Goal: Task Accomplishment & Management: Manage account settings

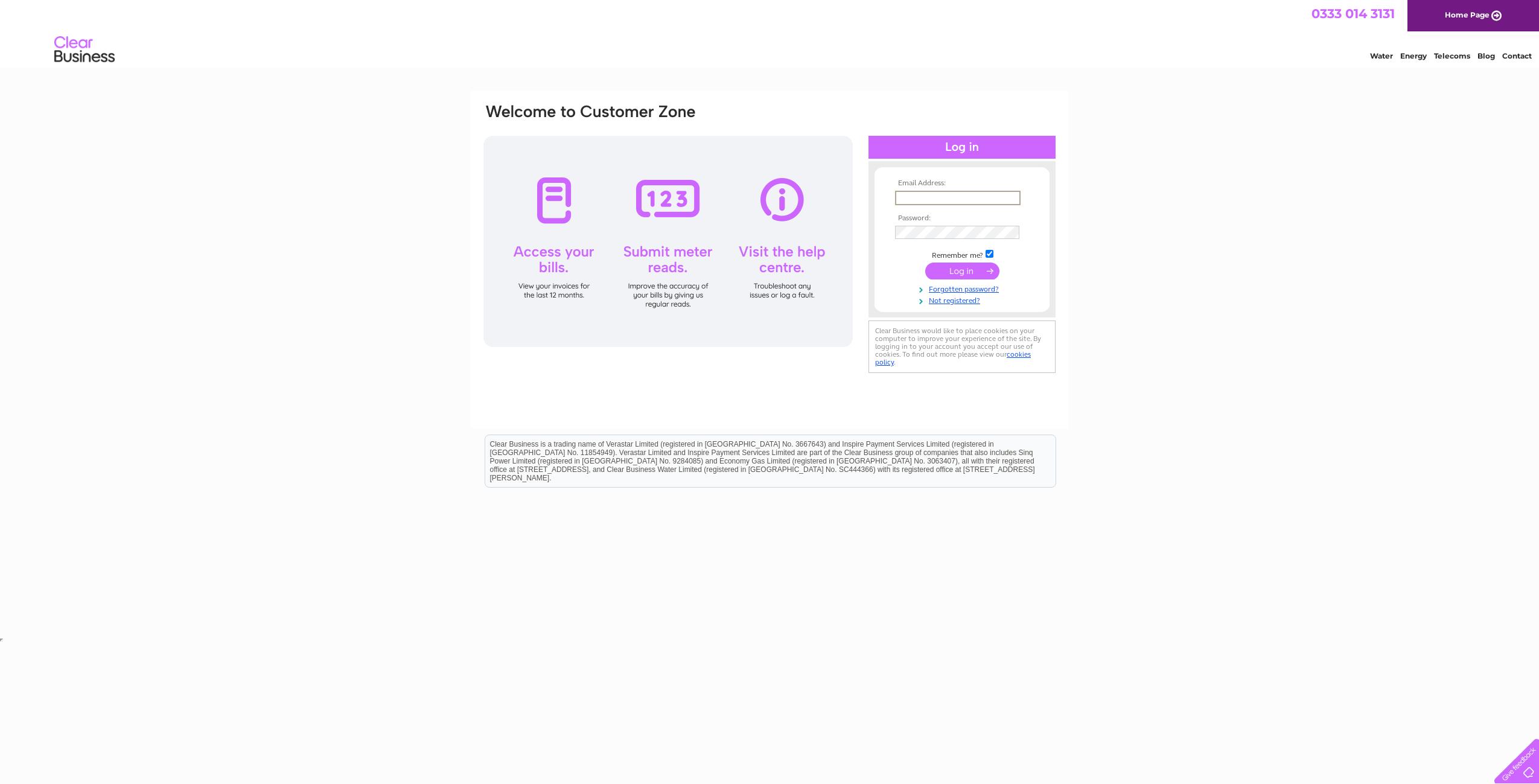
click at [915, 194] on input "text" at bounding box center [958, 198] width 126 height 15
type input "[PERSON_NAME][EMAIL_ADDRESS][PERSON_NAME][DOMAIN_NAME]"
click at [938, 194] on input "[PERSON_NAME][EMAIL_ADDRESS][PERSON_NAME][DOMAIN_NAME]" at bounding box center [958, 198] width 126 height 15
click at [395, 268] on div "Email Address: [PERSON_NAME][EMAIL_ADDRESS][PERSON_NAME][DOMAIN_NAME] Password:" at bounding box center [770, 362] width 1539 height 544
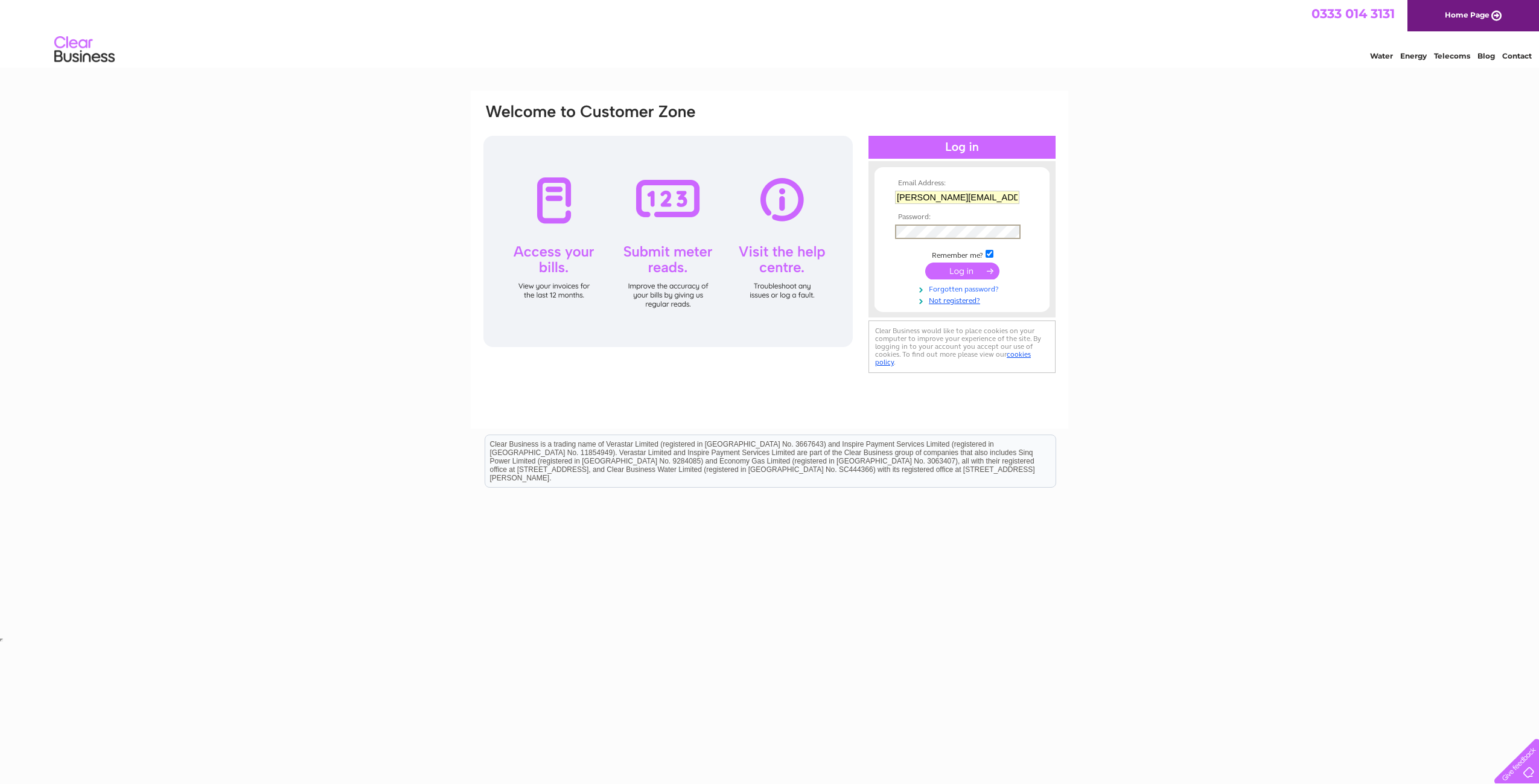
click at [950, 285] on link "Forgotten password?" at bounding box center [963, 287] width 137 height 11
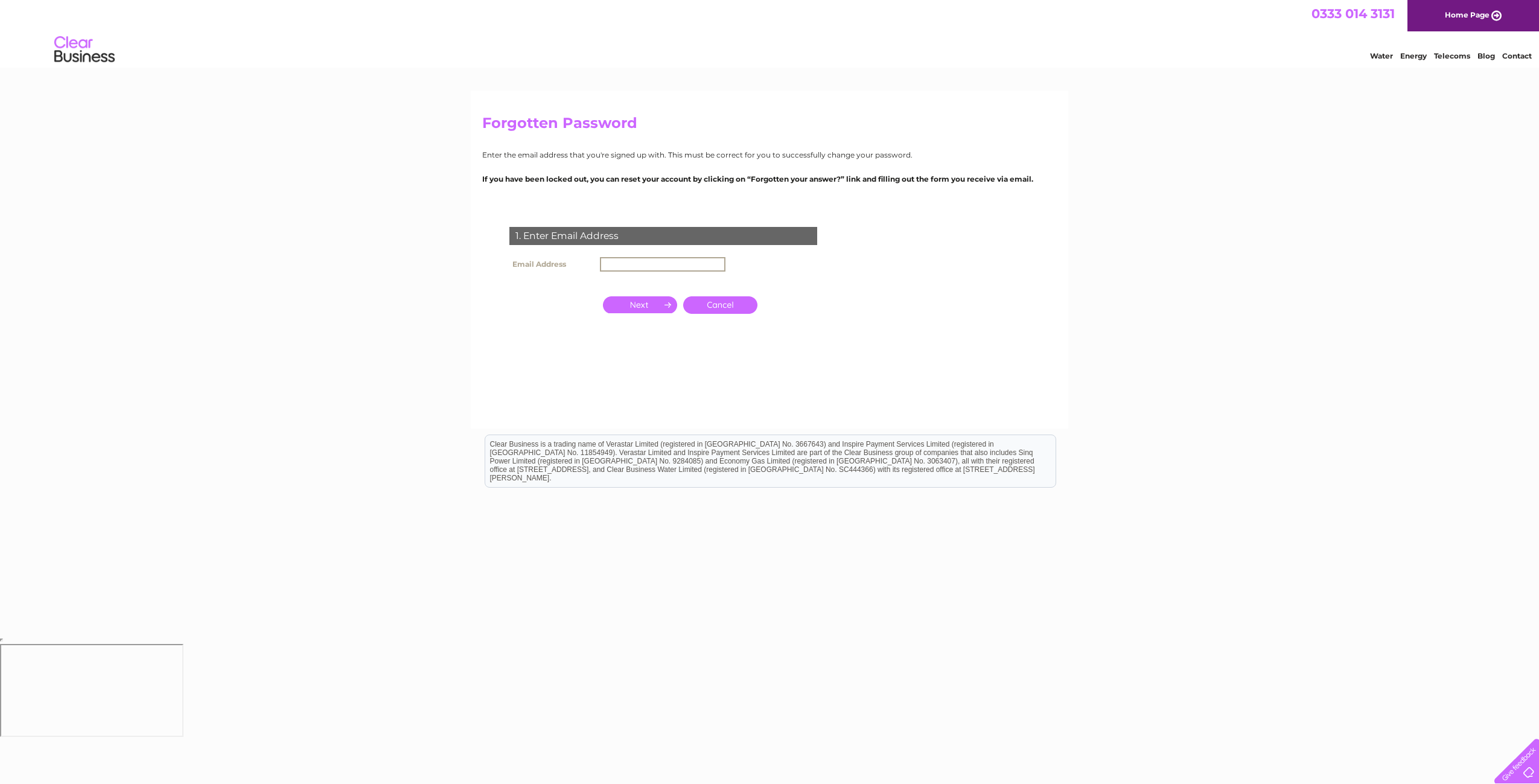
click at [691, 264] on input "text" at bounding box center [663, 264] width 126 height 15
type input "[PERSON_NAME][EMAIL_ADDRESS][PERSON_NAME][DOMAIN_NAME]"
click at [639, 303] on input "button" at bounding box center [640, 303] width 74 height 17
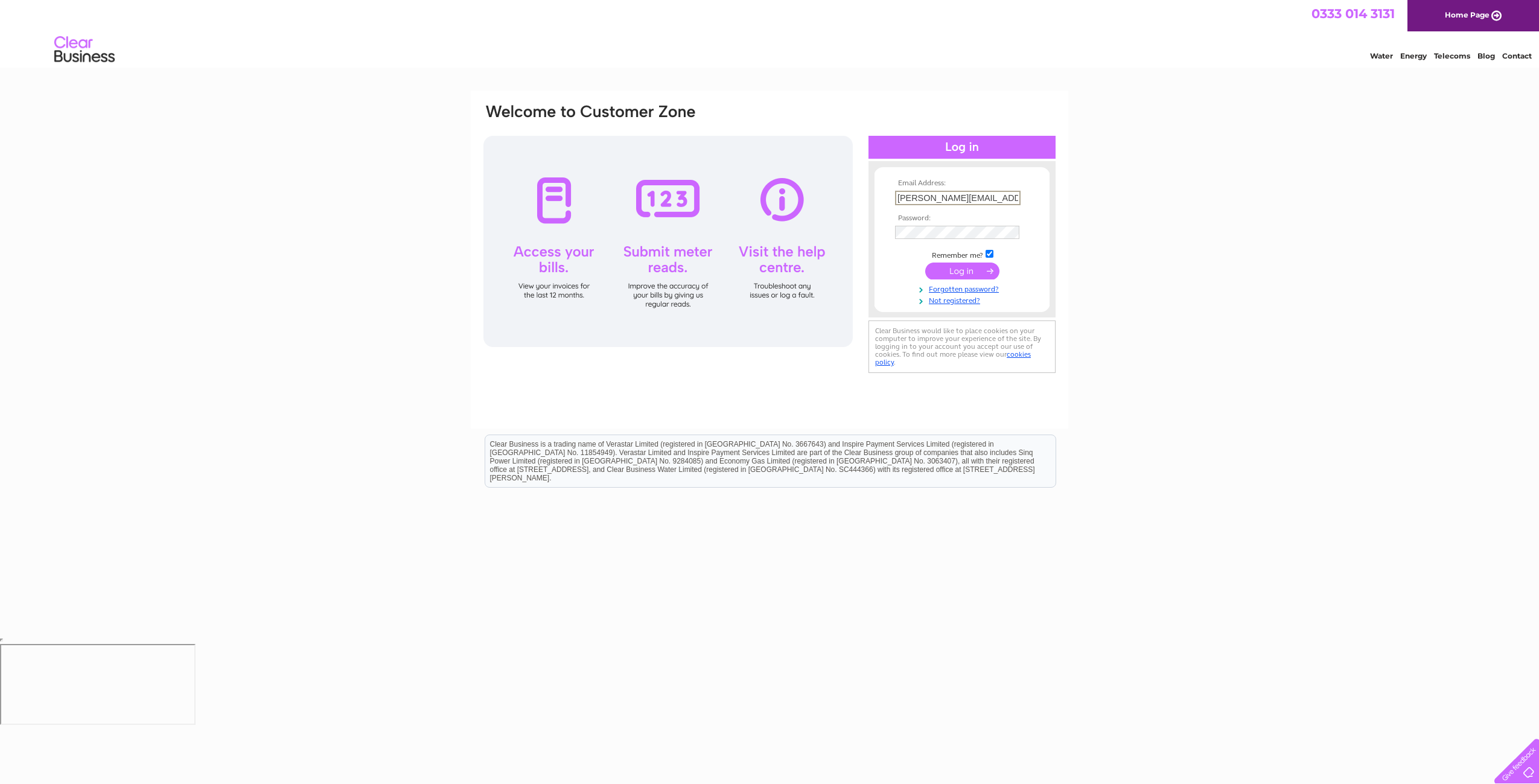
drag, startPoint x: 942, startPoint y: 195, endPoint x: 839, endPoint y: 189, distance: 103.2
click at [839, 189] on div "Email Address: [PERSON_NAME][EMAIL_ADDRESS][PERSON_NAME][DOMAIN_NAME] Password:" at bounding box center [770, 239] width 574 height 273
drag, startPoint x: 898, startPoint y: 198, endPoint x: 1057, endPoint y: 198, distance: 159.0
click at [1057, 198] on div "Email Address: [EMAIL_ADDRESS][DOMAIN_NAME] Password:" at bounding box center [769, 259] width 598 height 338
type input "[EMAIL_ADDRESS][DOMAIN_NAME]"
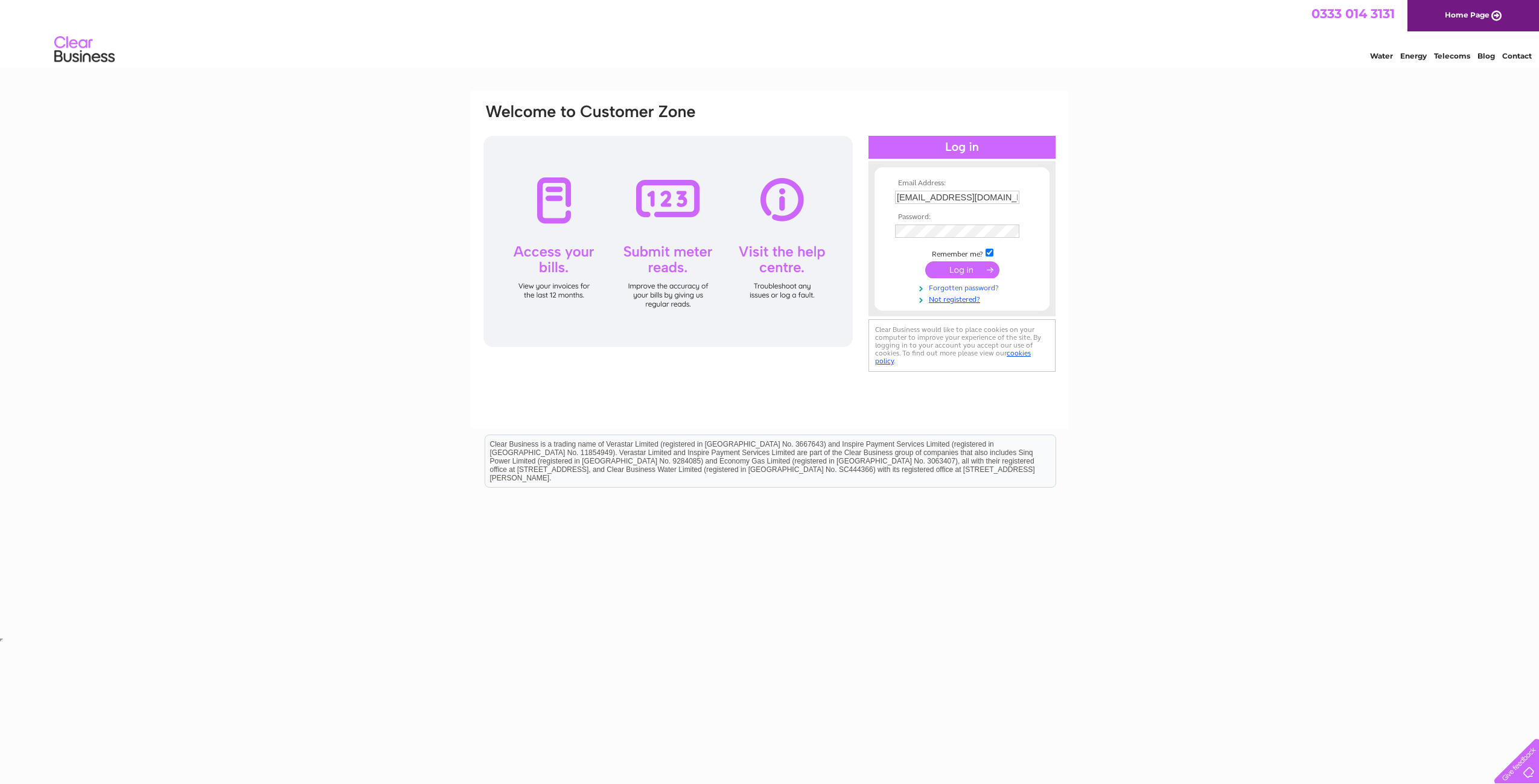
click at [975, 288] on link "Forgotten password?" at bounding box center [963, 286] width 137 height 11
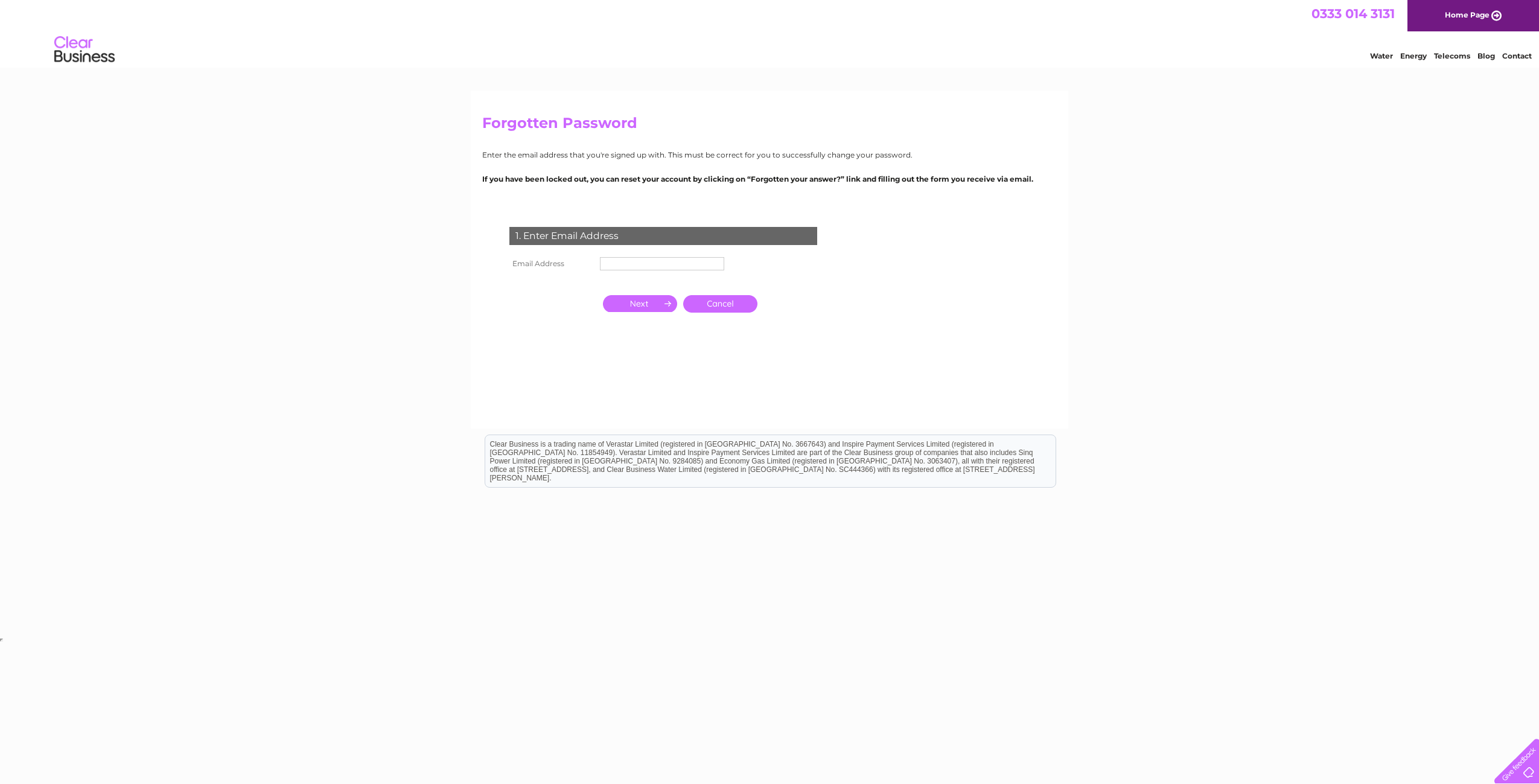
click at [624, 258] on input "text" at bounding box center [662, 263] width 125 height 13
paste input "[EMAIL_ADDRESS][DOMAIN_NAME]"
type input "[EMAIL_ADDRESS][DOMAIN_NAME]"
click at [380, 298] on div "Forgotten Password Enter the email address that you're signed up with. This mus…" at bounding box center [770, 362] width 1539 height 544
click at [640, 303] on input "button" at bounding box center [640, 303] width 74 height 17
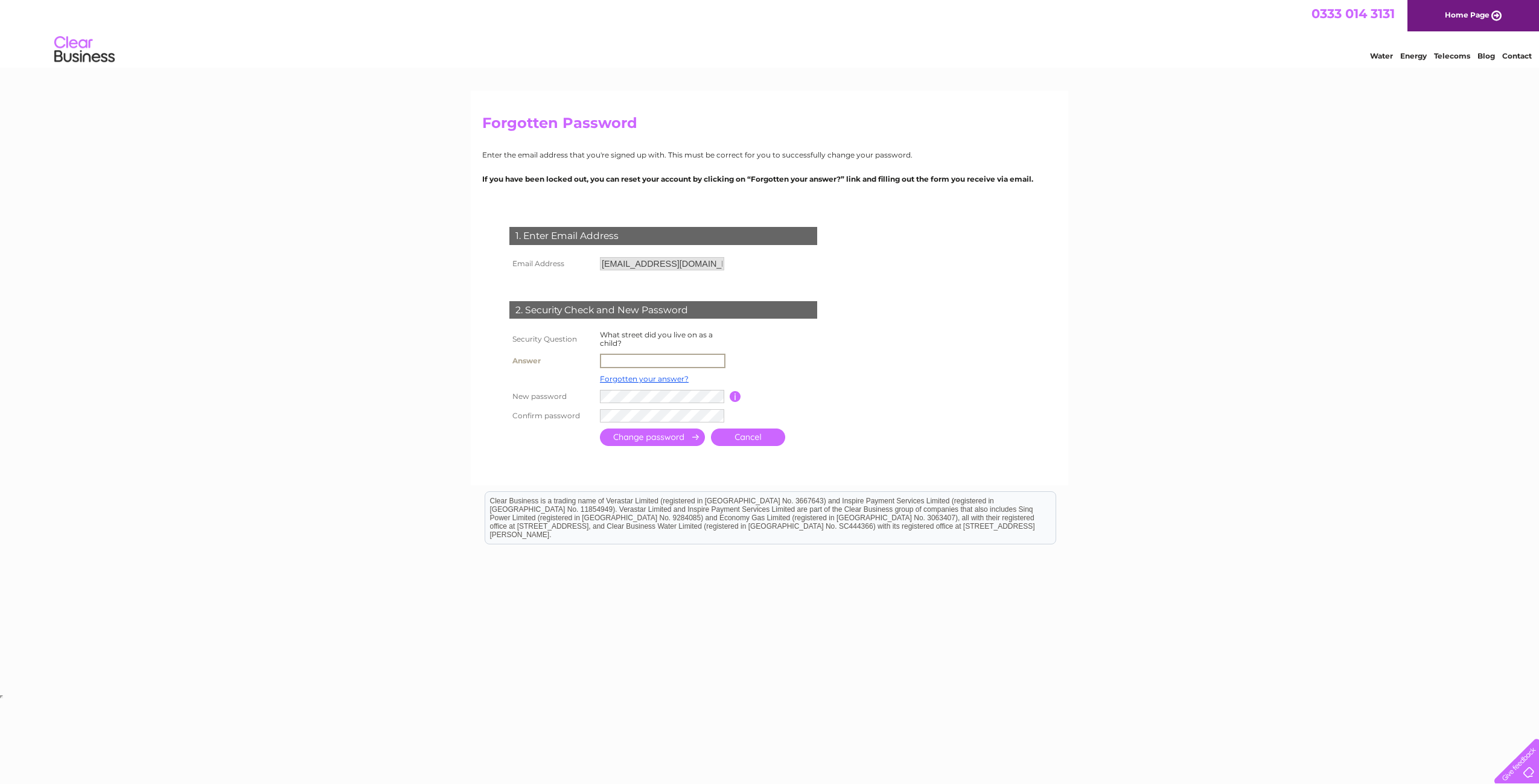
click at [687, 359] on input "text" at bounding box center [663, 360] width 126 height 15
type input "chalmbers drive"
drag, startPoint x: 616, startPoint y: 388, endPoint x: 356, endPoint y: 341, distance: 264.2
click at [356, 341] on div "Forgotten Password Enter the email address that you're signed up with. This mus…" at bounding box center [770, 390] width 1539 height 601
click at [659, 434] on input "submit" at bounding box center [653, 436] width 105 height 17
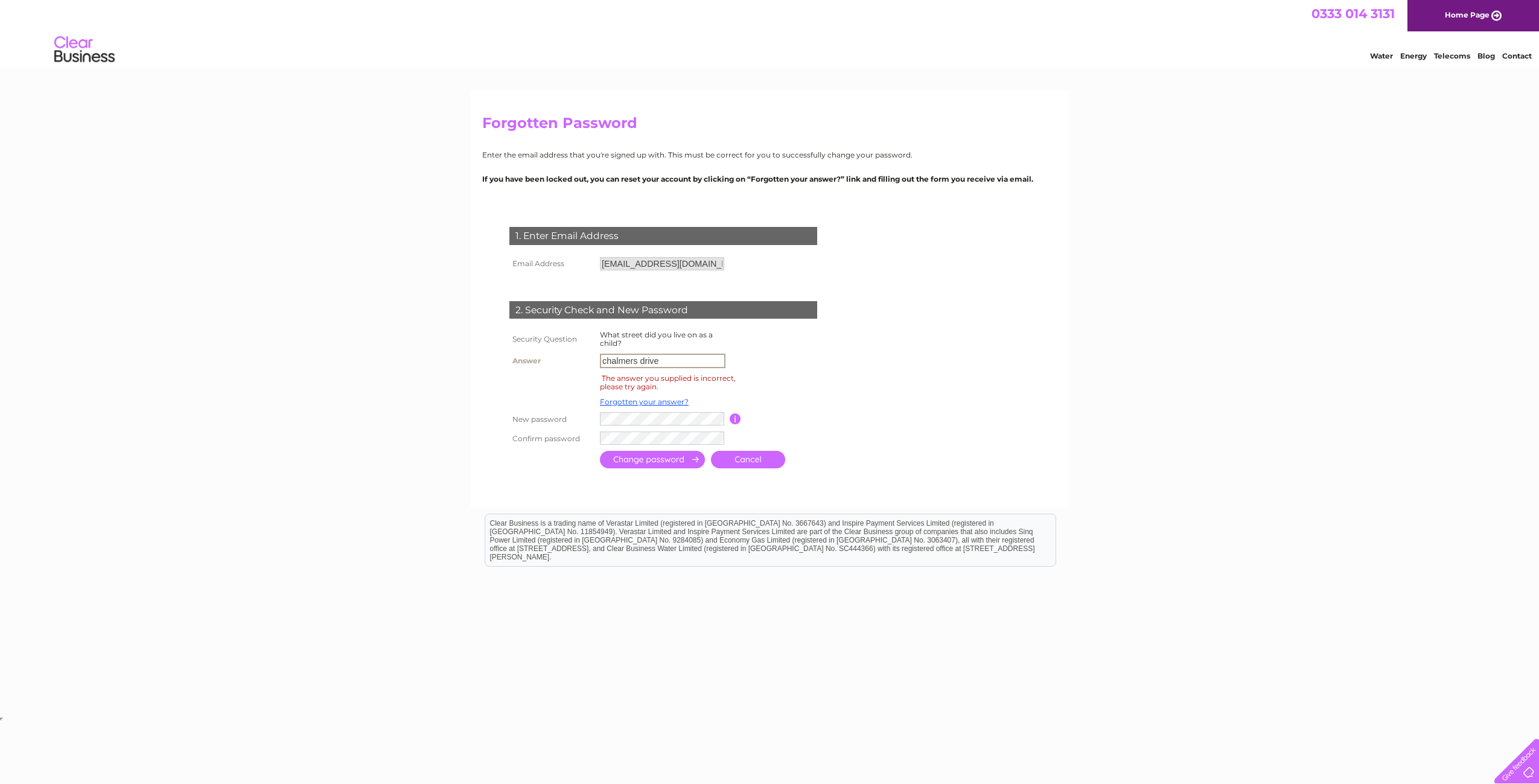
type input "chalmers drive"
click at [648, 457] on input "submit" at bounding box center [653, 459] width 105 height 17
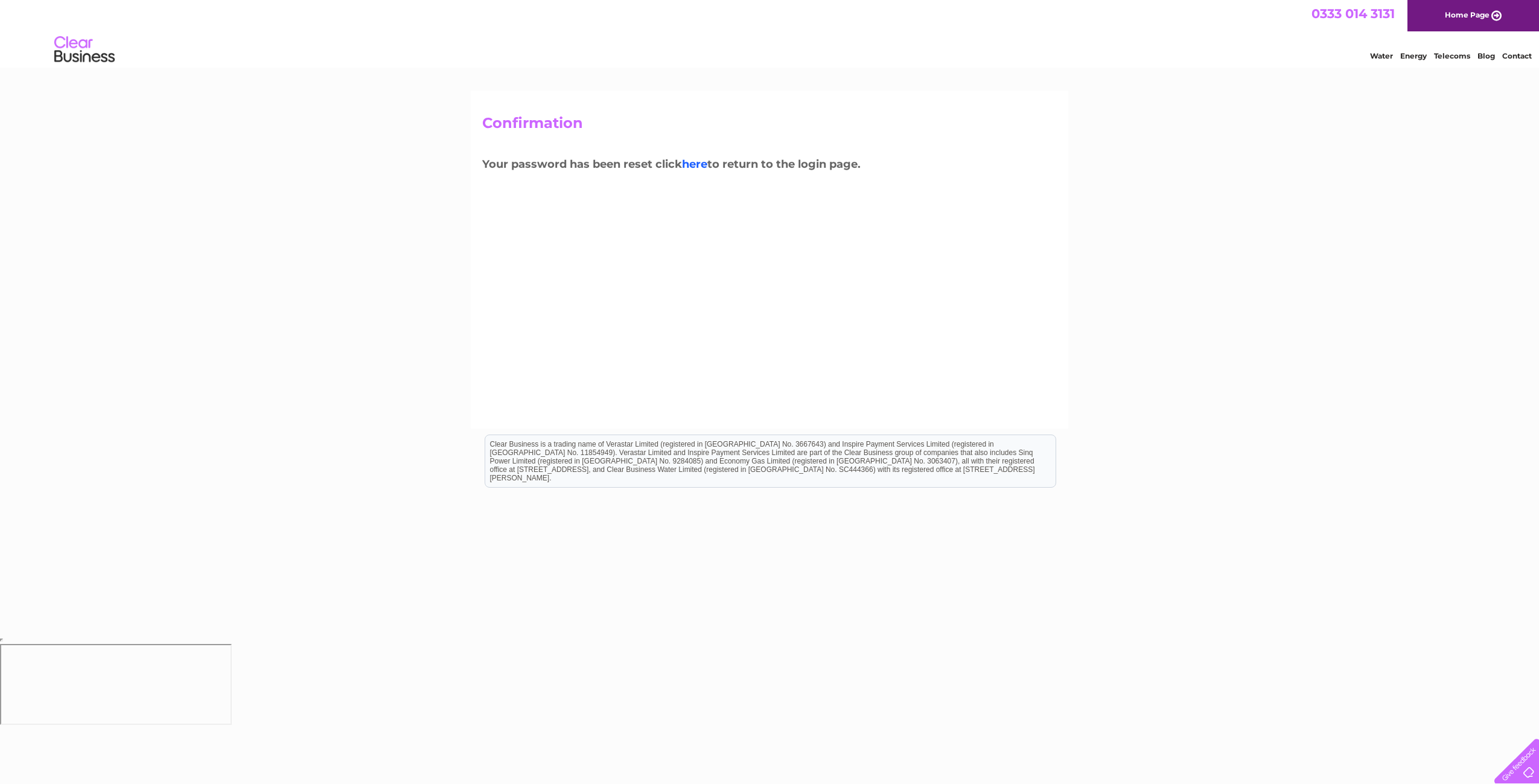
click at [696, 165] on link "here" at bounding box center [694, 163] width 25 height 13
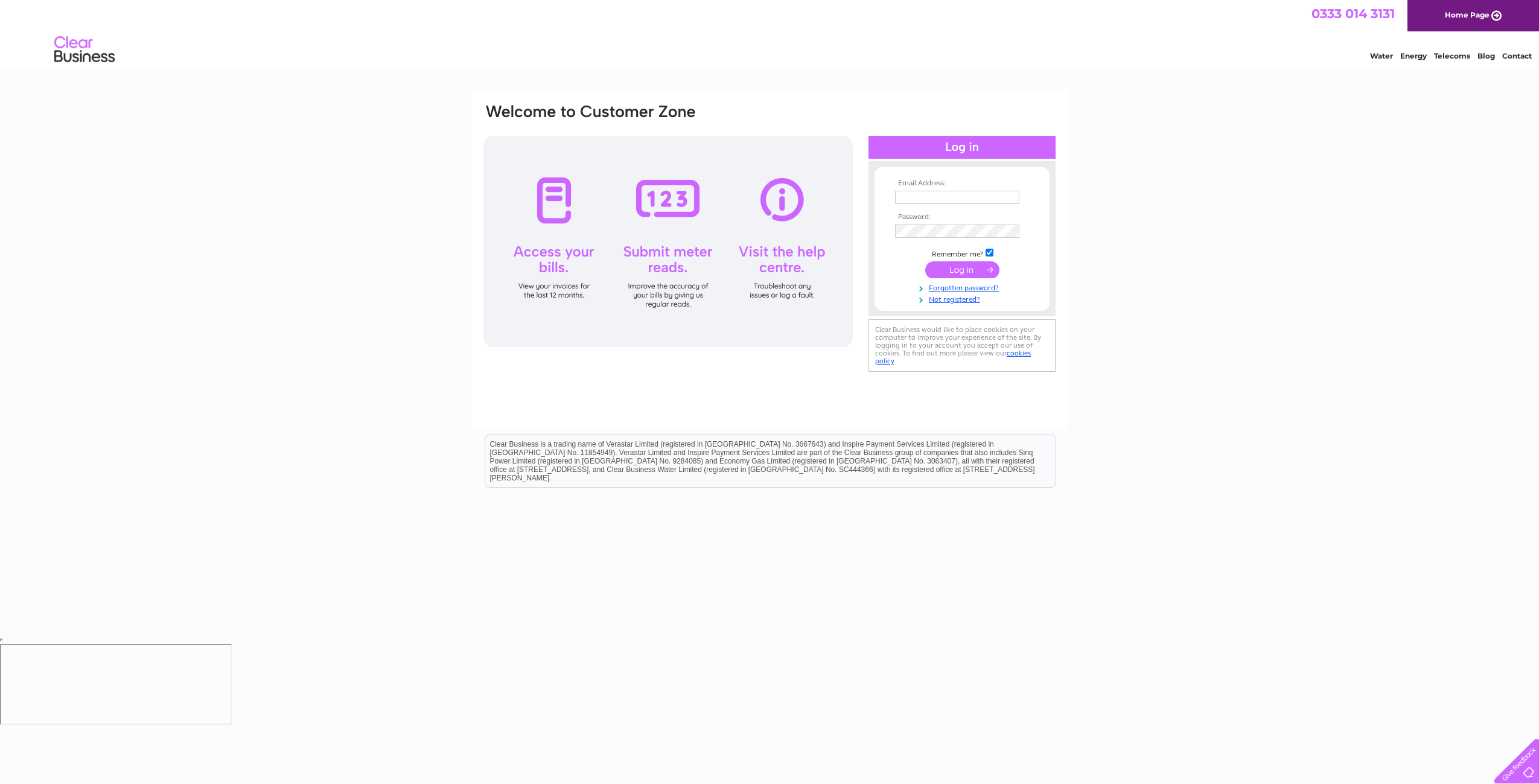
click at [949, 199] on input "text" at bounding box center [957, 197] width 125 height 13
type input "accounts@commswest.co.uk"
click at [953, 271] on input "submit" at bounding box center [962, 270] width 74 height 17
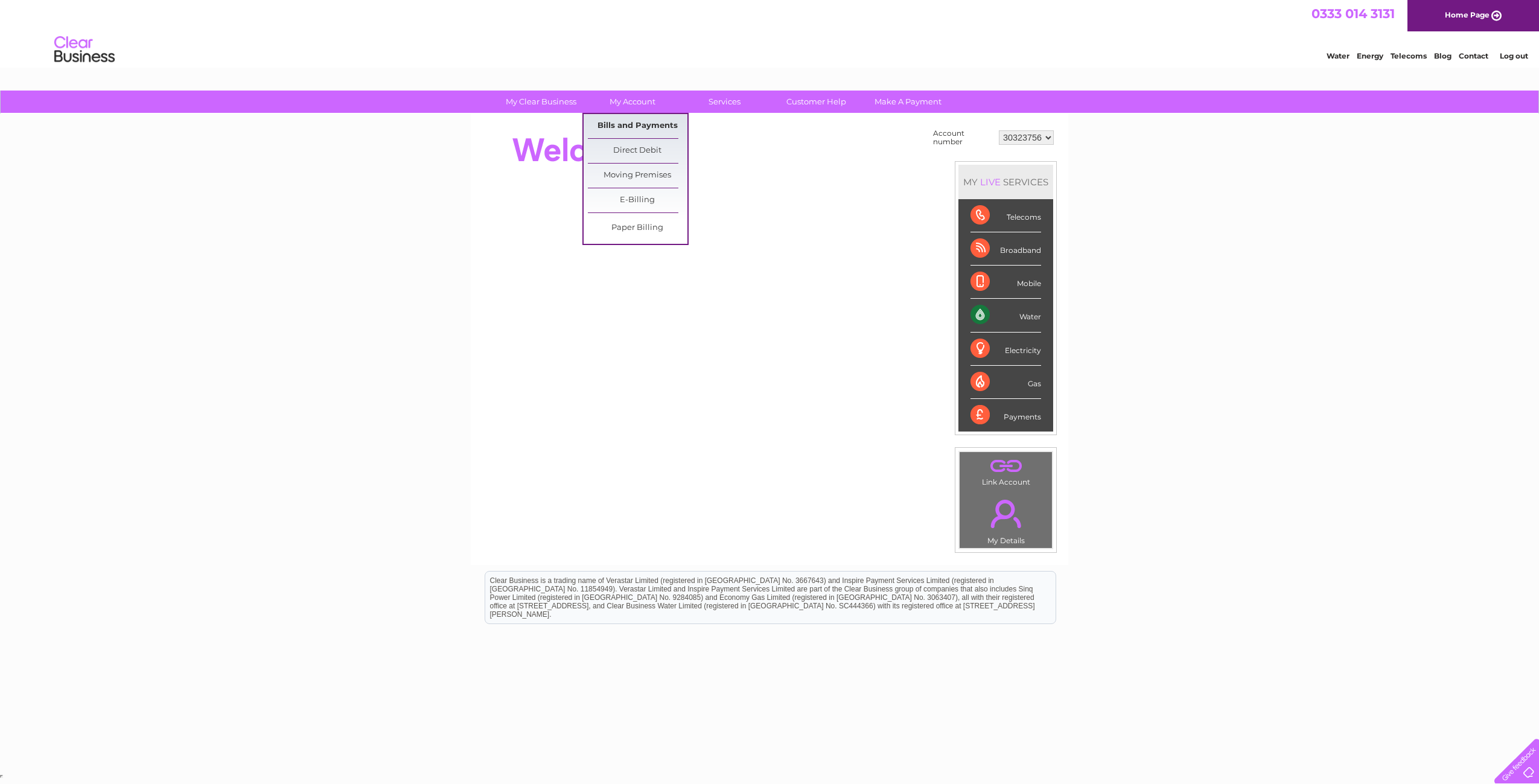
click at [638, 127] on link "Bills and Payments" at bounding box center [638, 126] width 100 height 24
click at [644, 195] on link "E-Billing" at bounding box center [638, 200] width 100 height 24
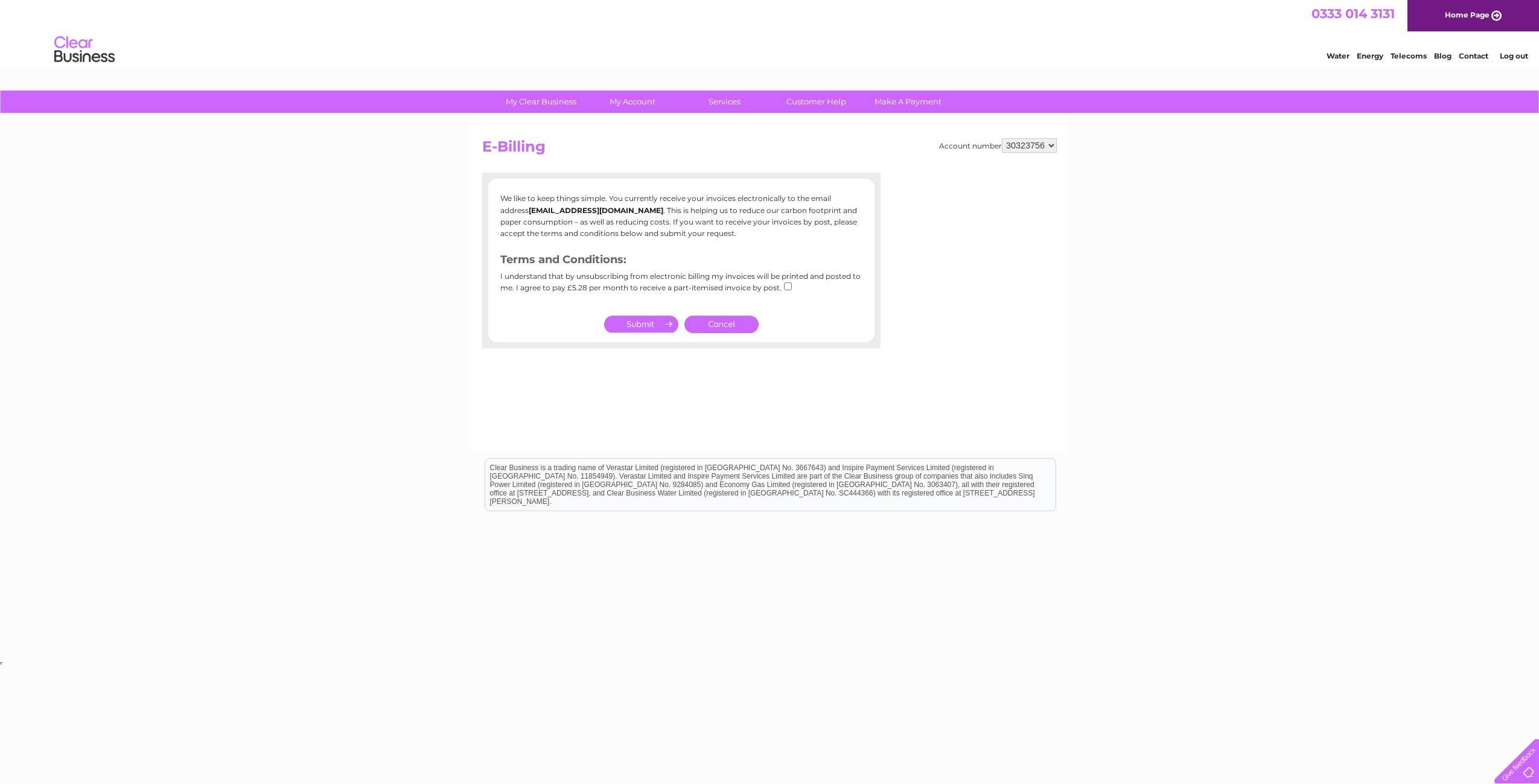
click at [787, 286] on input "checkbox" at bounding box center [788, 285] width 8 height 8
checkbox input "false"
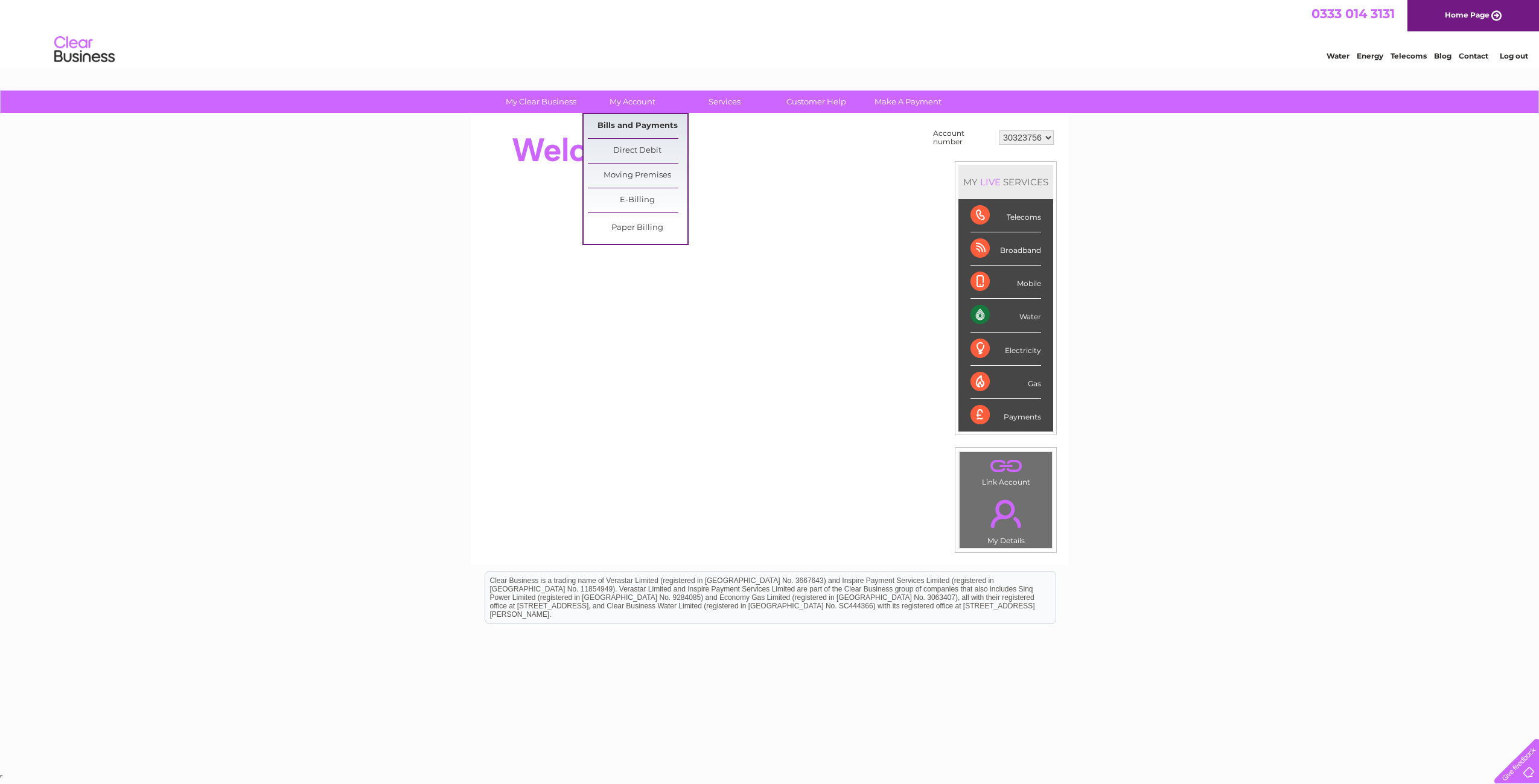
click at [648, 125] on link "Bills and Payments" at bounding box center [638, 126] width 100 height 24
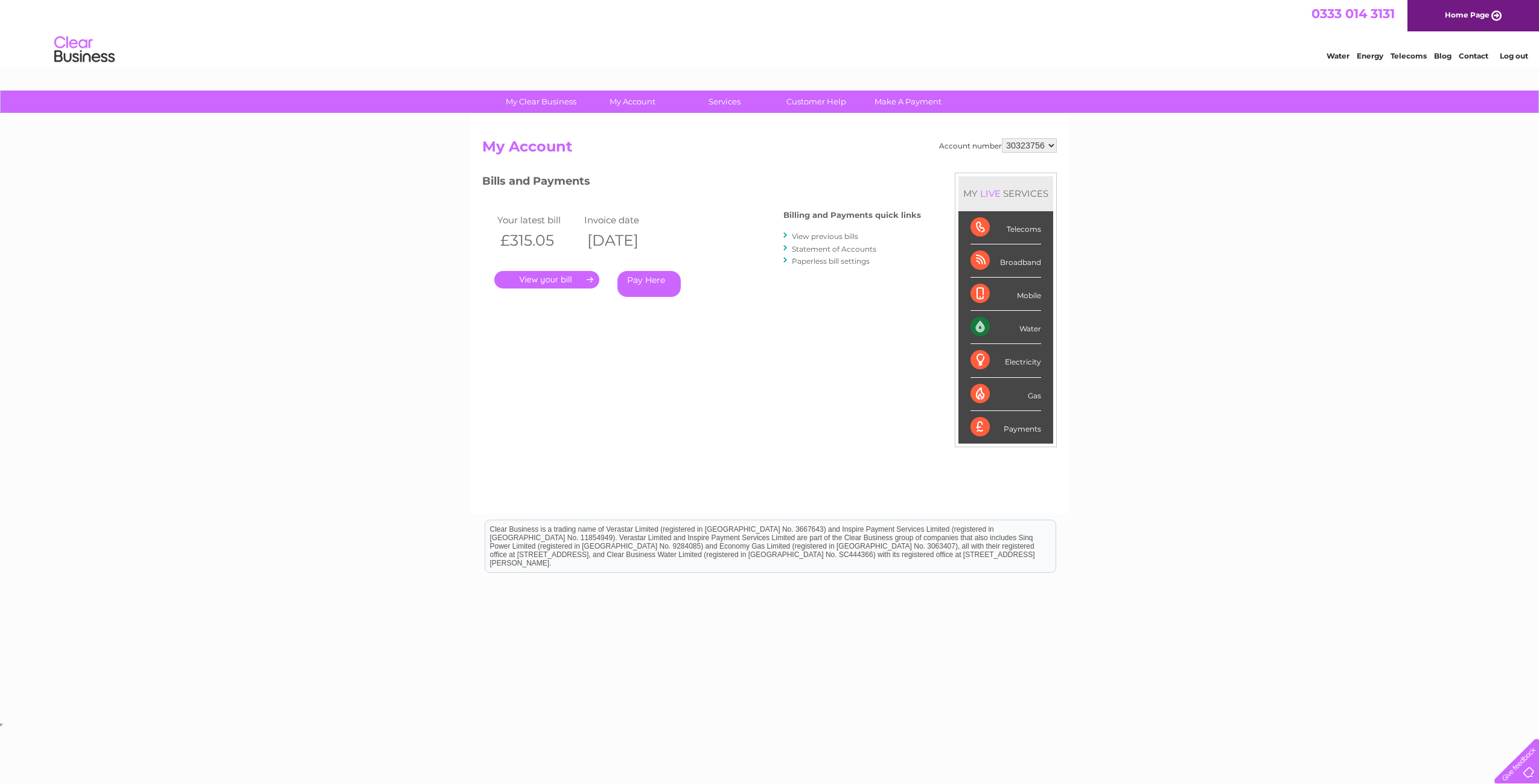
click at [550, 281] on link "." at bounding box center [547, 279] width 105 height 17
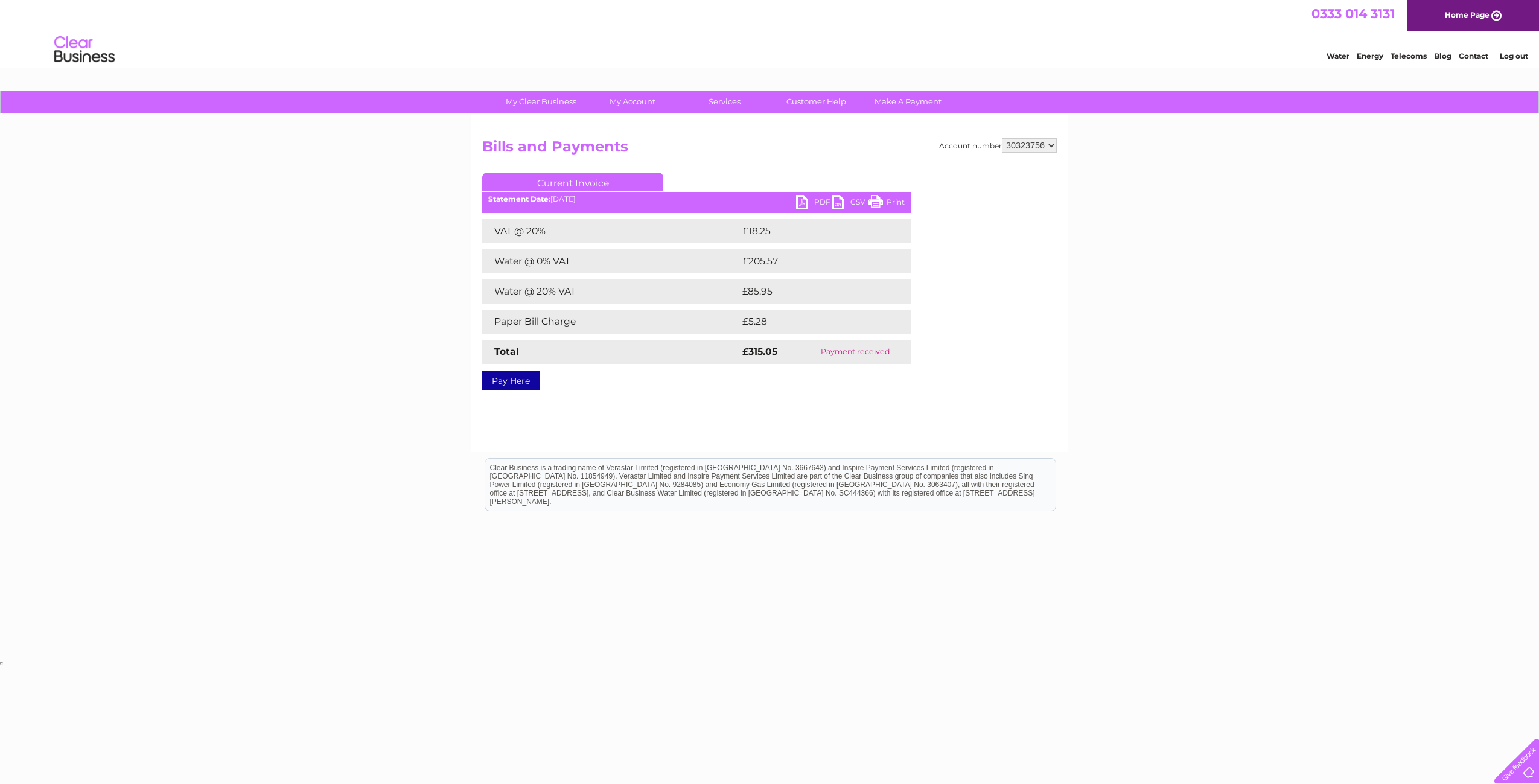
click at [806, 201] on link "PDF" at bounding box center [814, 204] width 36 height 17
click at [819, 201] on link "PDF" at bounding box center [814, 204] width 36 height 17
